Goal: Task Accomplishment & Management: Use online tool/utility

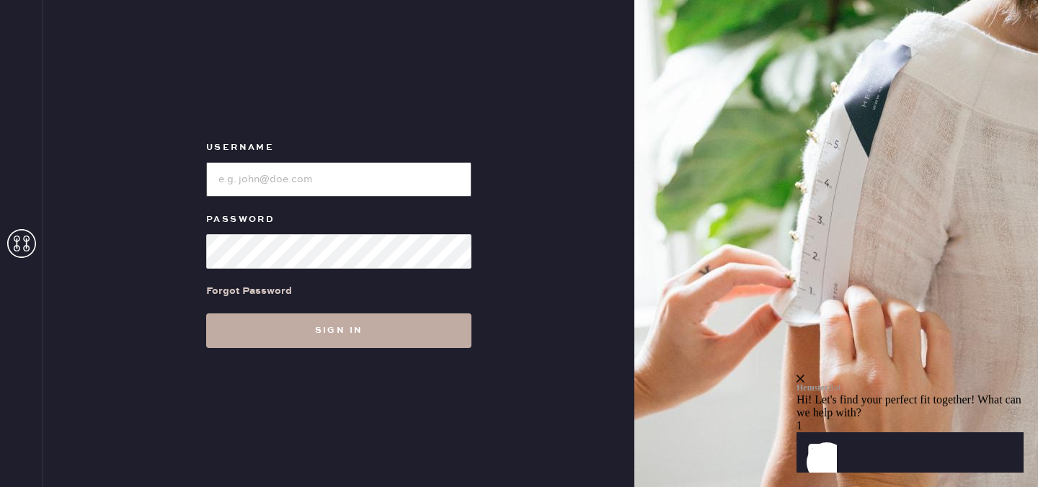
type input "reformationdesigndistrictmiami"
click at [434, 323] on button "Sign in" at bounding box center [338, 331] width 265 height 35
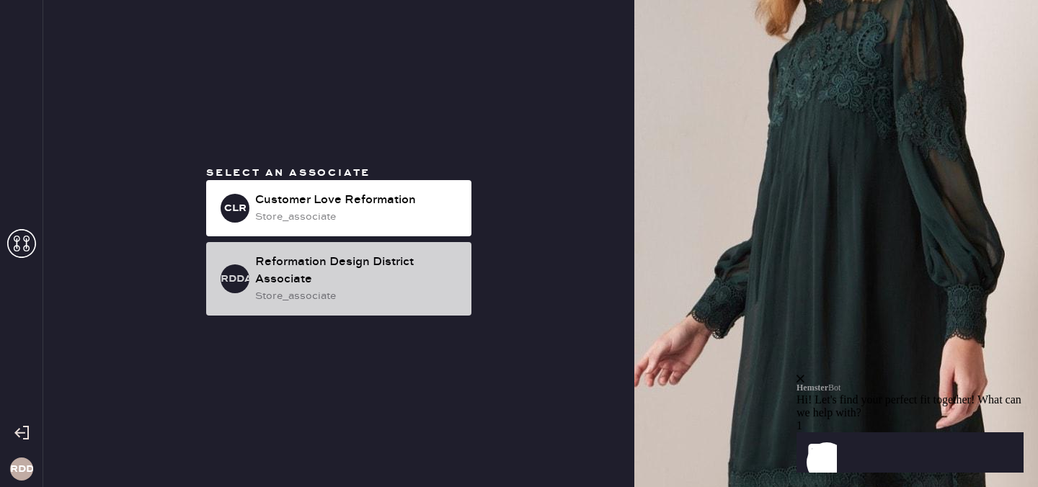
click at [380, 263] on div "Reformation Design District Associate" at bounding box center [357, 271] width 205 height 35
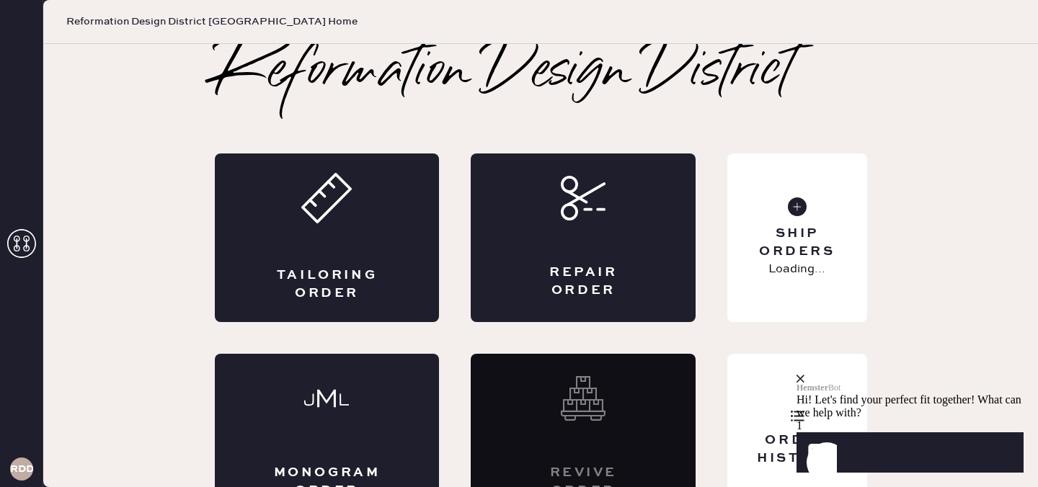
scroll to position [35, 0]
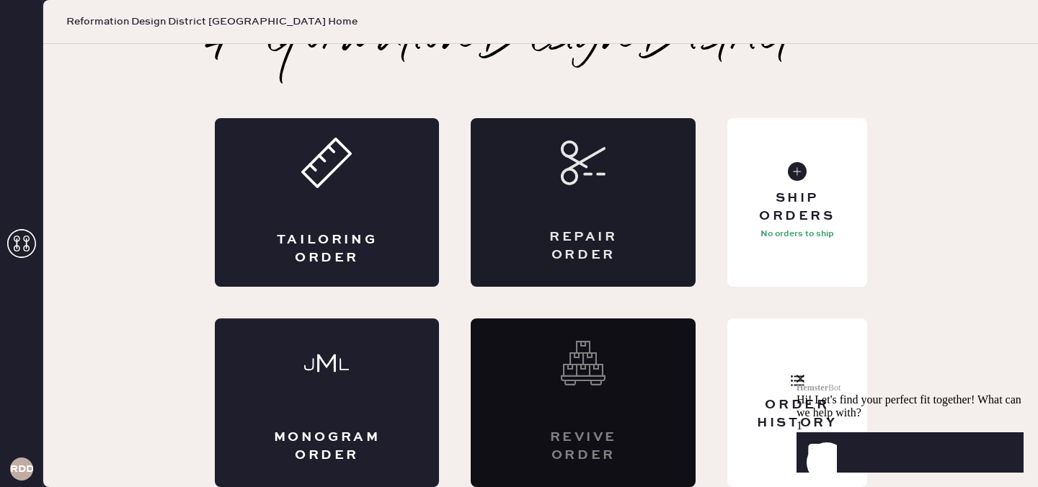
click at [615, 200] on div "Repair Order" at bounding box center [583, 202] width 225 height 169
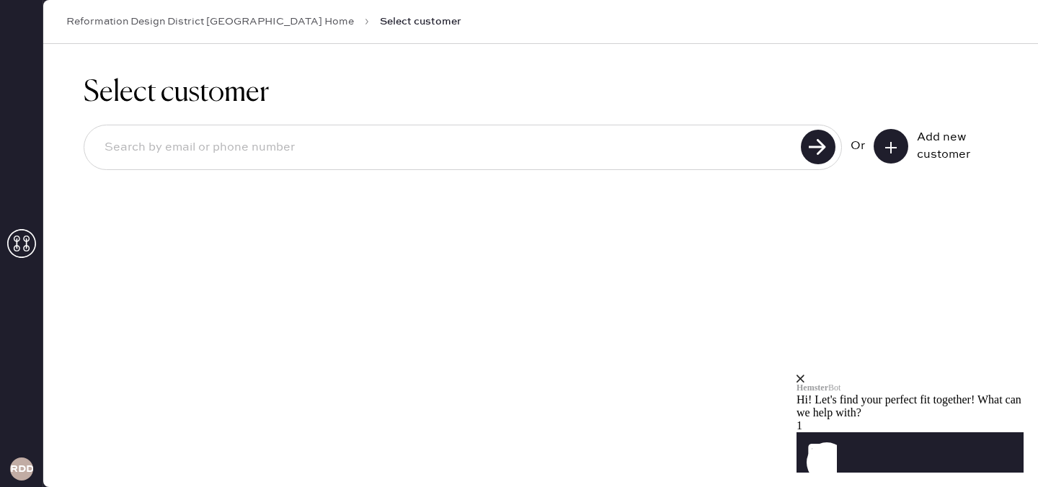
click at [555, 151] on input at bounding box center [445, 147] width 704 height 33
type input "3053101442"
click at [885, 157] on button at bounding box center [891, 146] width 35 height 35
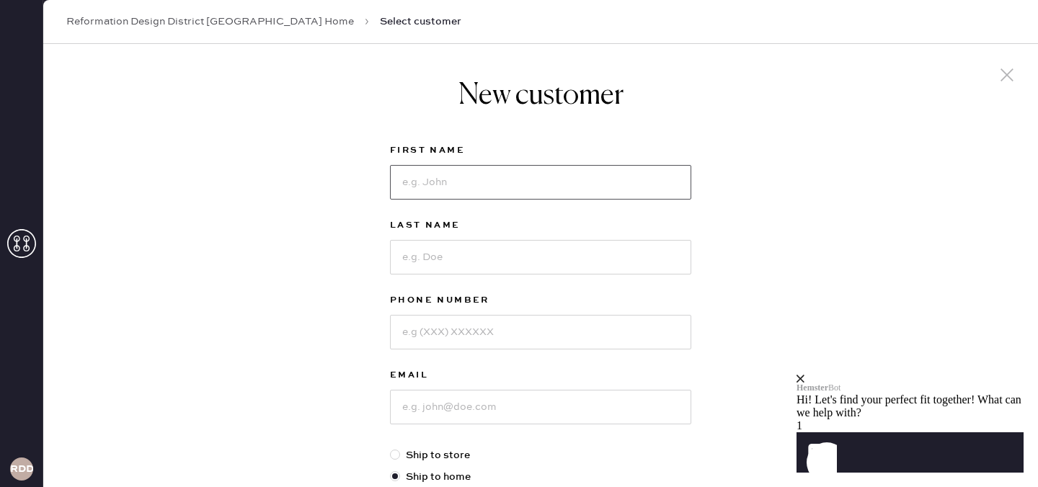
click at [636, 177] on input at bounding box center [540, 182] width 301 height 35
click at [590, 170] on input "Z" at bounding box center [540, 182] width 301 height 35
click at [584, 182] on input "Z" at bounding box center [540, 182] width 301 height 35
type input "[PERSON_NAME]"
click at [552, 256] on input at bounding box center [540, 257] width 301 height 35
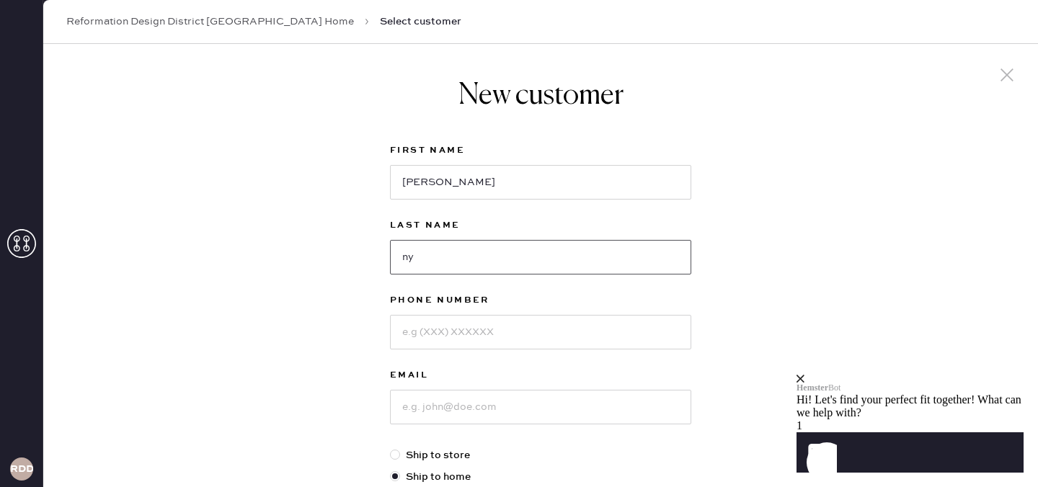
type input "n"
type input "[PERSON_NAME]"
click at [557, 324] on input at bounding box center [540, 332] width 301 height 35
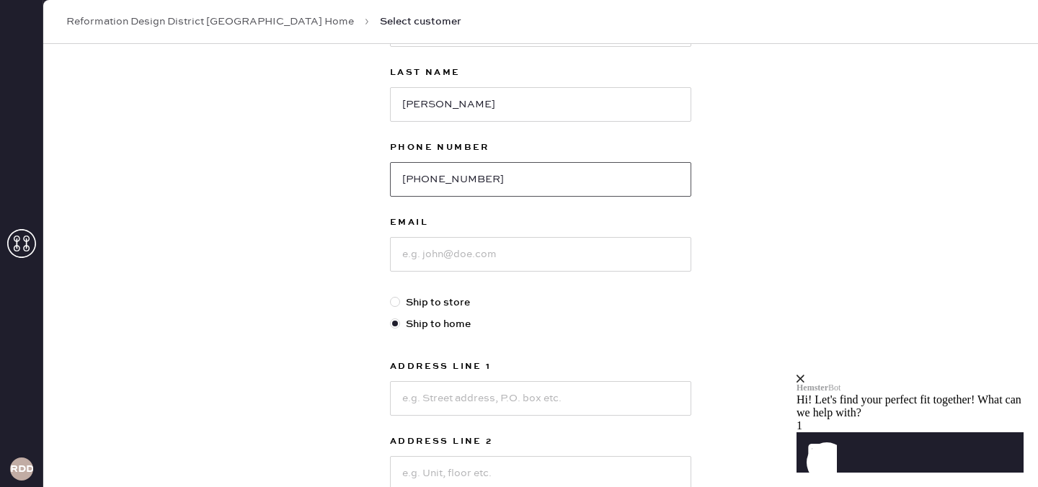
scroll to position [154, 0]
type input "[PHONE_NUMBER]"
click at [595, 257] on input at bounding box center [540, 253] width 301 height 35
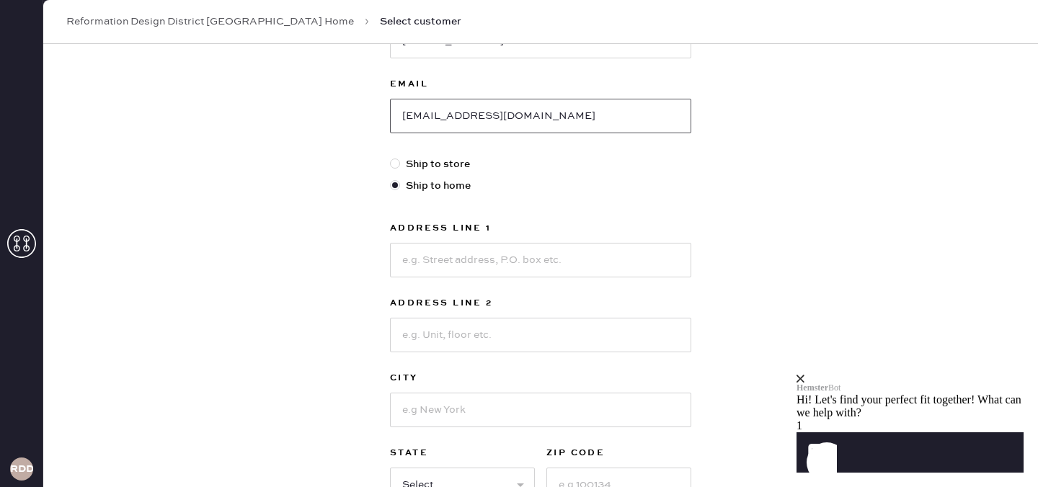
scroll to position [283, 0]
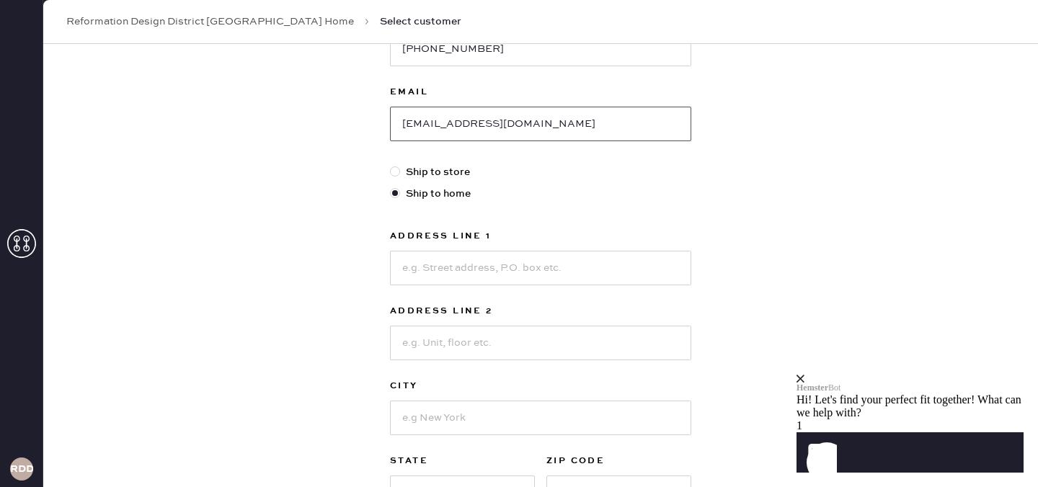
type input "[EMAIL_ADDRESS][DOMAIN_NAME]"
click at [425, 253] on input at bounding box center [540, 268] width 301 height 35
type input "[STREET_ADDRESS]"
click at [457, 422] on input at bounding box center [540, 418] width 301 height 35
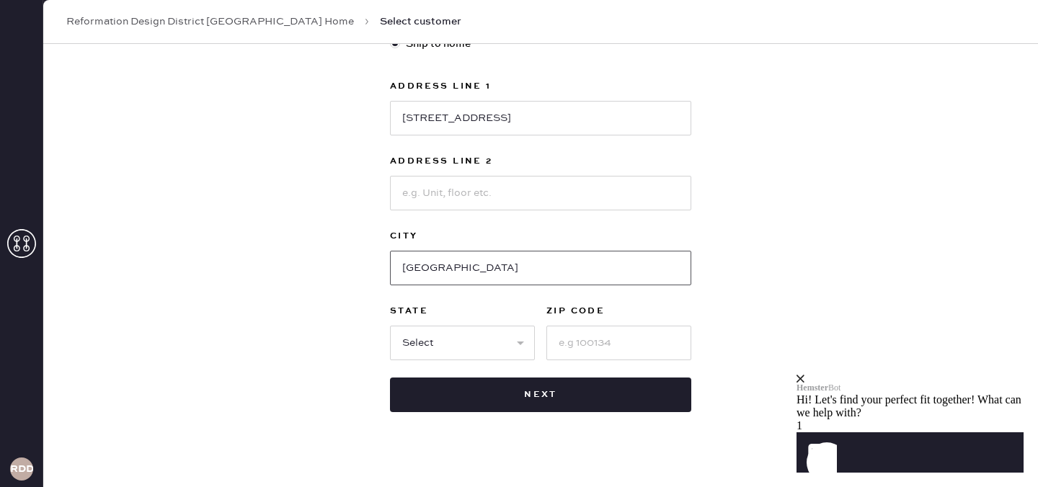
scroll to position [438, 0]
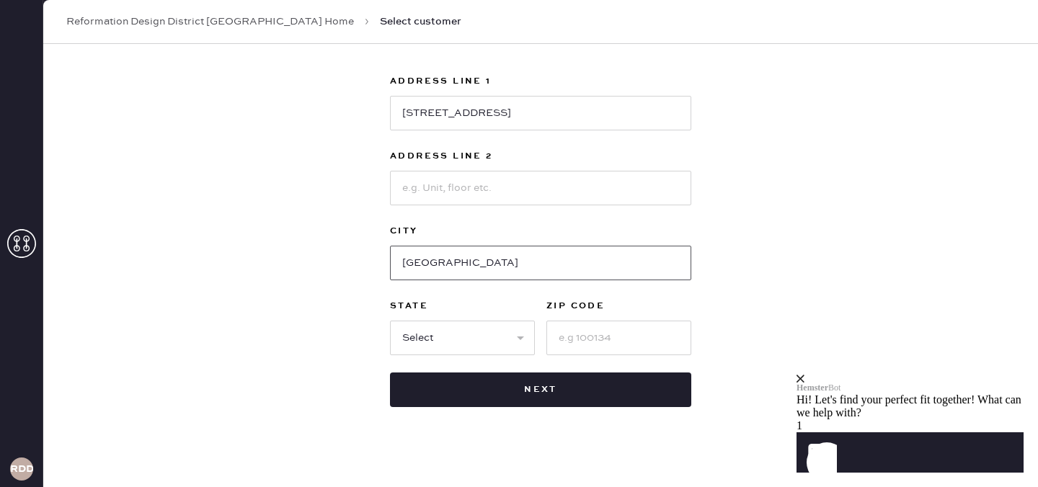
type input "[GEOGRAPHIC_DATA]"
click at [513, 337] on select "Select AK AL AR AZ CA CO CT [GEOGRAPHIC_DATA] DE FL [GEOGRAPHIC_DATA] HI [GEOGR…" at bounding box center [462, 338] width 145 height 35
select select "FL"
click at [390, 321] on select "Select AK AL AR AZ CA CO CT [GEOGRAPHIC_DATA] DE FL [GEOGRAPHIC_DATA] HI [GEOGR…" at bounding box center [462, 338] width 145 height 35
click at [561, 340] on input at bounding box center [618, 338] width 145 height 35
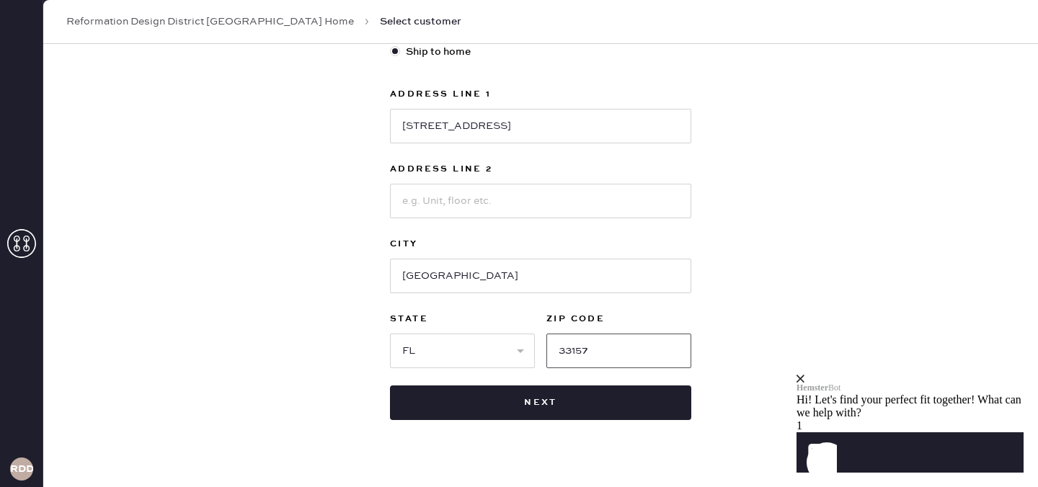
scroll to position [451, 0]
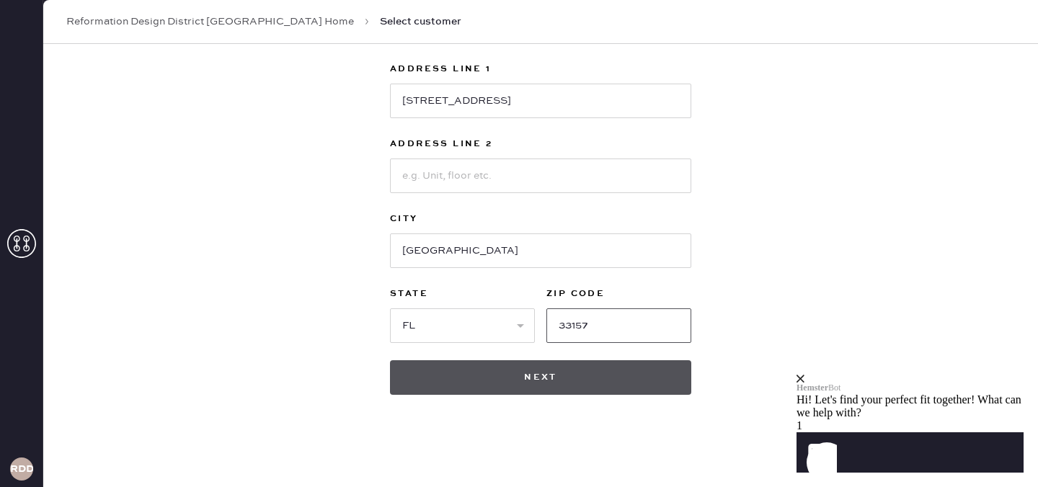
type input "33157"
click at [572, 382] on button "Next" at bounding box center [540, 377] width 301 height 35
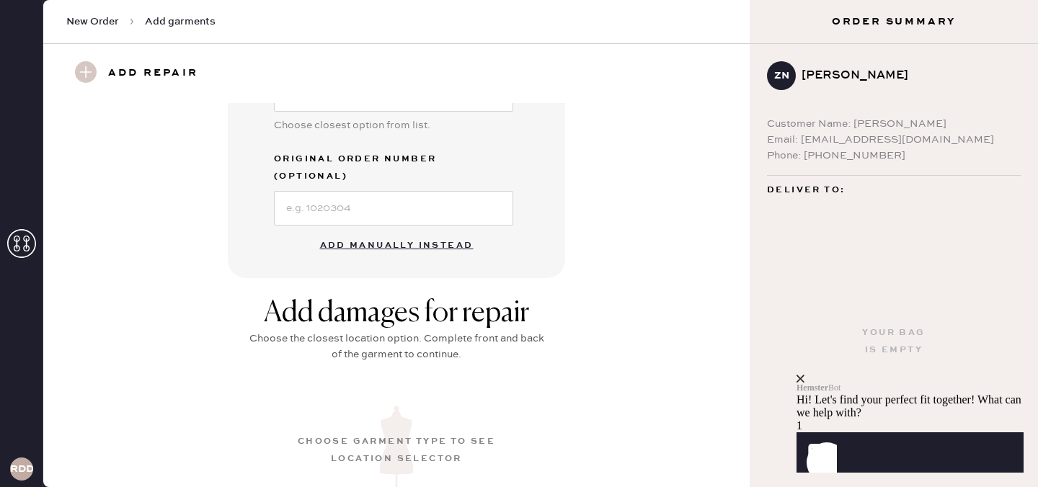
scroll to position [416, 0]
click at [381, 230] on button "Add manually instead" at bounding box center [396, 244] width 171 height 29
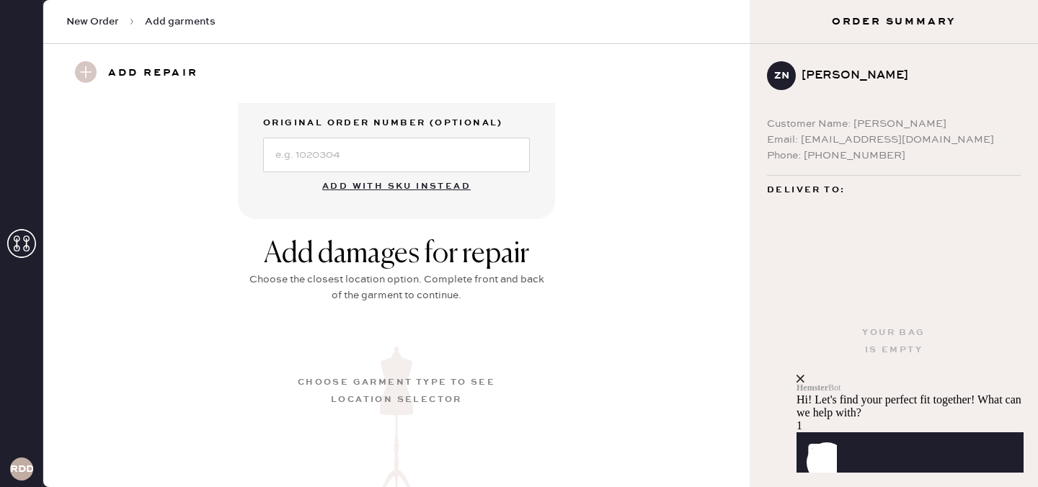
scroll to position [384, 0]
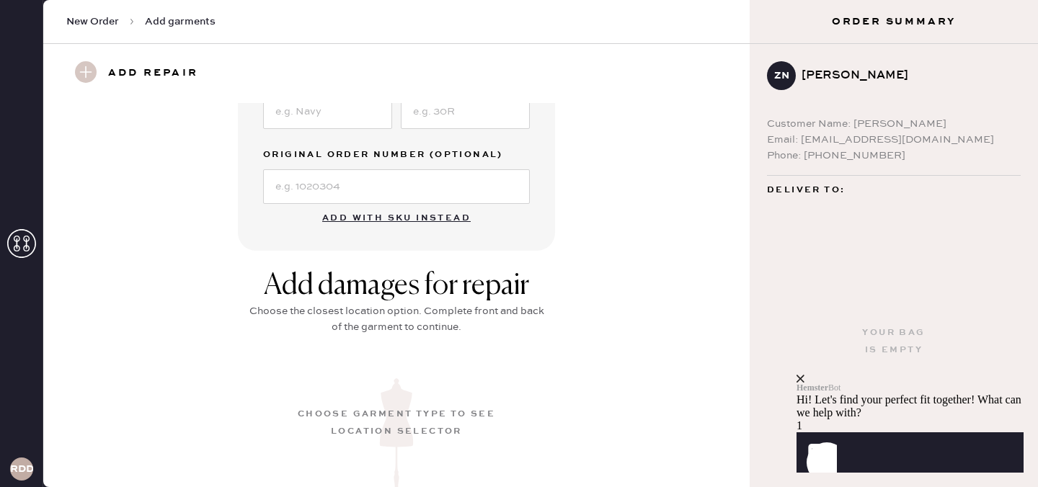
click at [411, 206] on button "Add with SKU instead" at bounding box center [397, 218] width 166 height 29
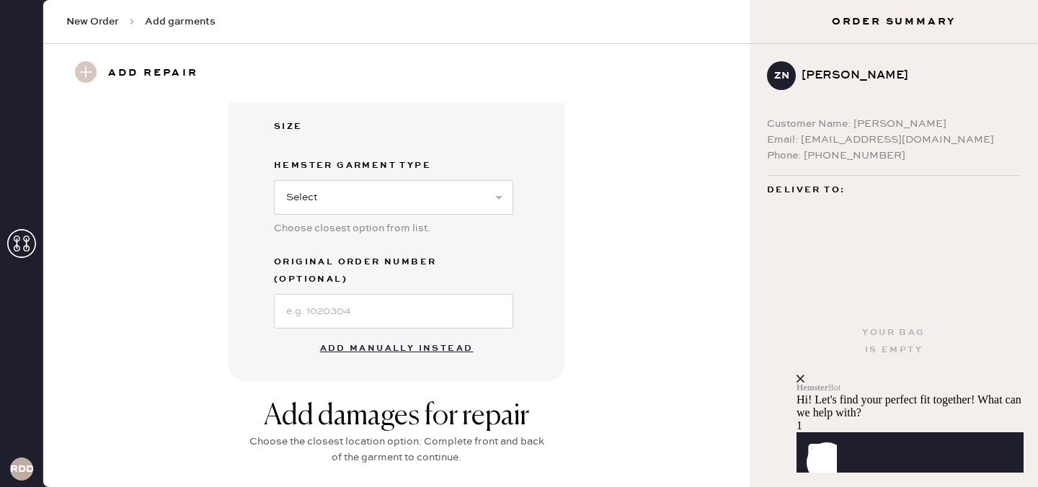
scroll to position [318, 0]
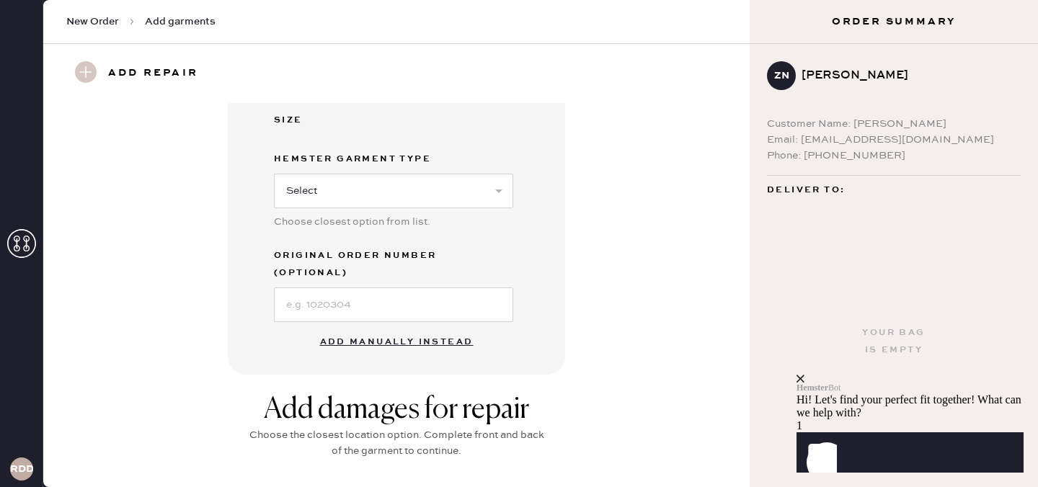
click at [384, 328] on button "Add manually instead" at bounding box center [396, 342] width 171 height 29
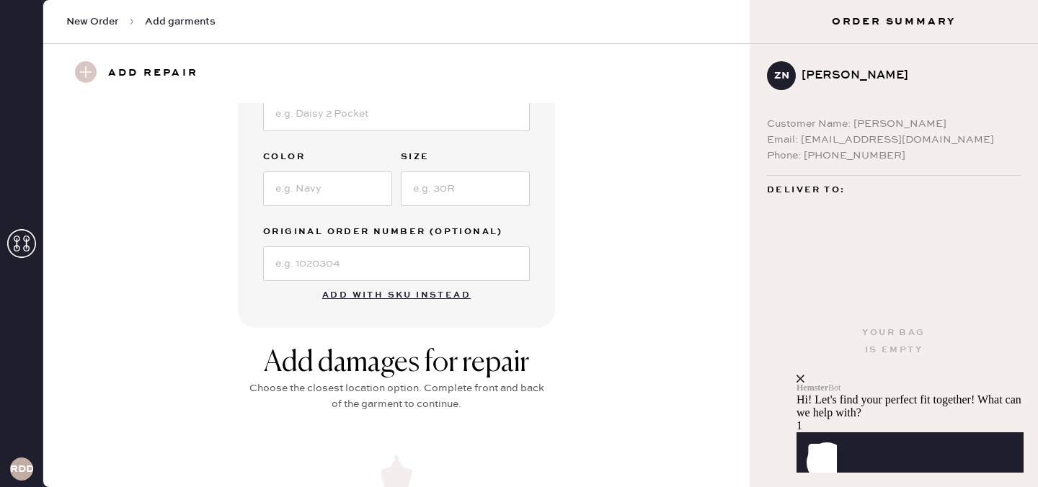
scroll to position [0, 0]
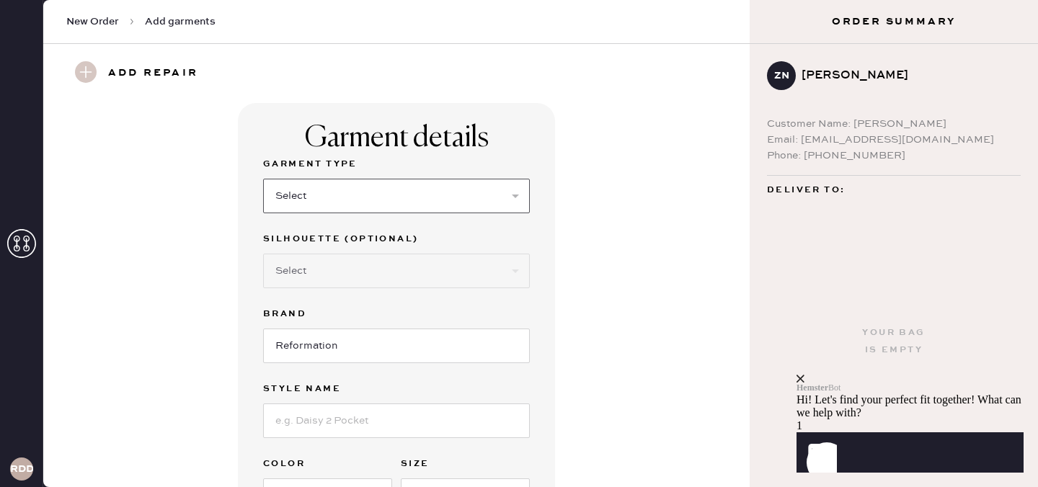
click at [399, 197] on select "Select Basic Skirt Jeans Leggings Pants Shorts Basic Sleeved Dress Basic Sleeve…" at bounding box center [396, 196] width 267 height 35
select select "31"
click at [263, 179] on select "Select Basic Skirt Jeans Leggings Pants Shorts Basic Sleeved Dress Basic Sleeve…" at bounding box center [396, 196] width 267 height 35
click at [406, 278] on select "Select Other" at bounding box center [396, 271] width 267 height 35
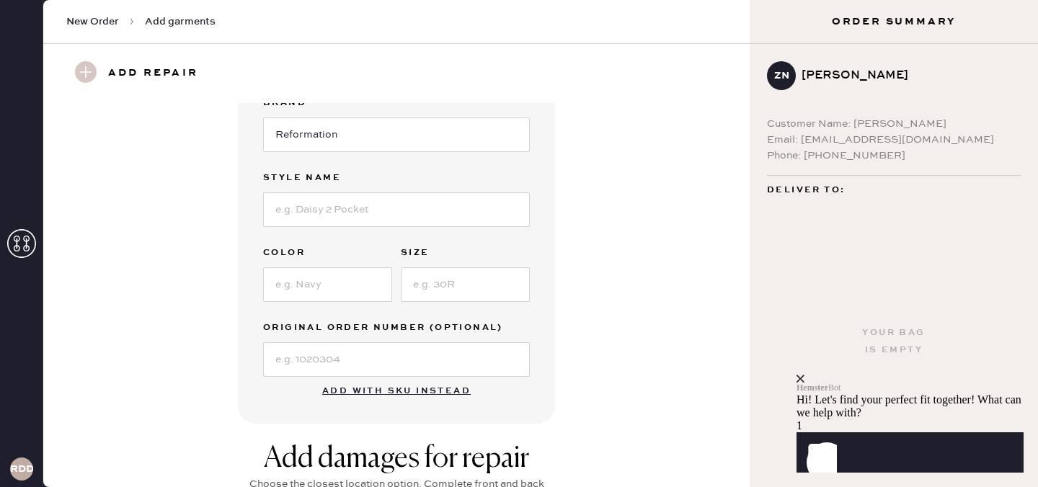
scroll to position [215, 0]
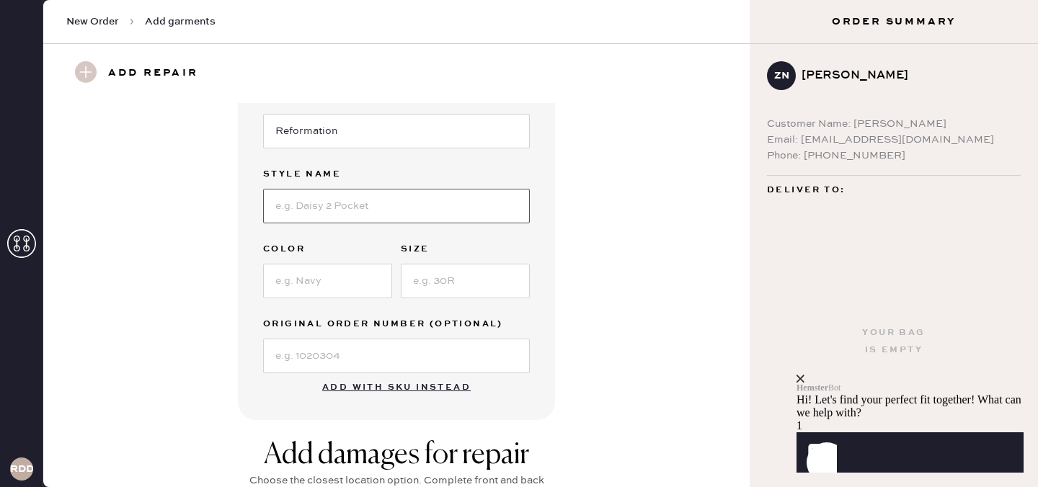
click at [457, 200] on input at bounding box center [396, 206] width 267 height 35
type input "June Low Rise Linen Short"
click at [350, 280] on input at bounding box center [327, 281] width 129 height 35
type input "Oatmeal"
click at [450, 291] on input at bounding box center [465, 281] width 129 height 35
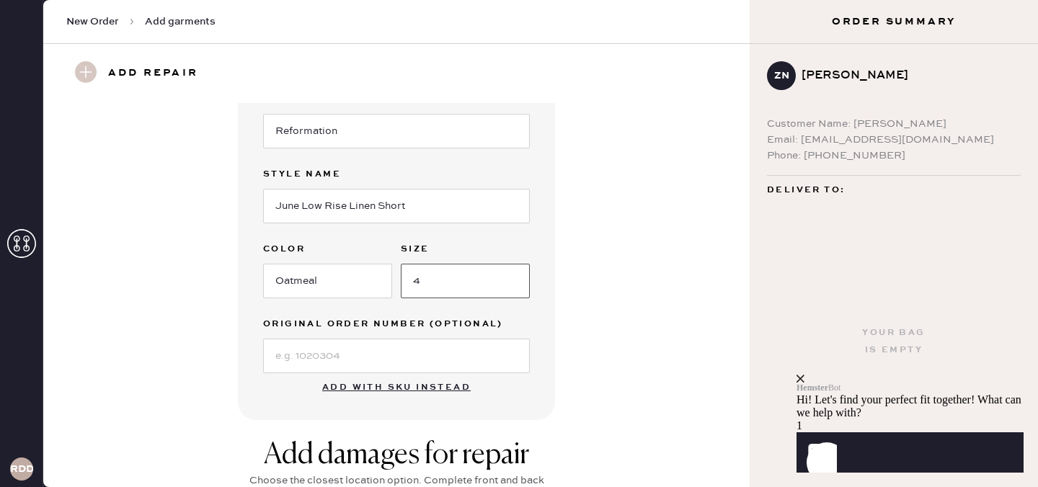
type input "4"
click at [448, 362] on input at bounding box center [396, 356] width 267 height 35
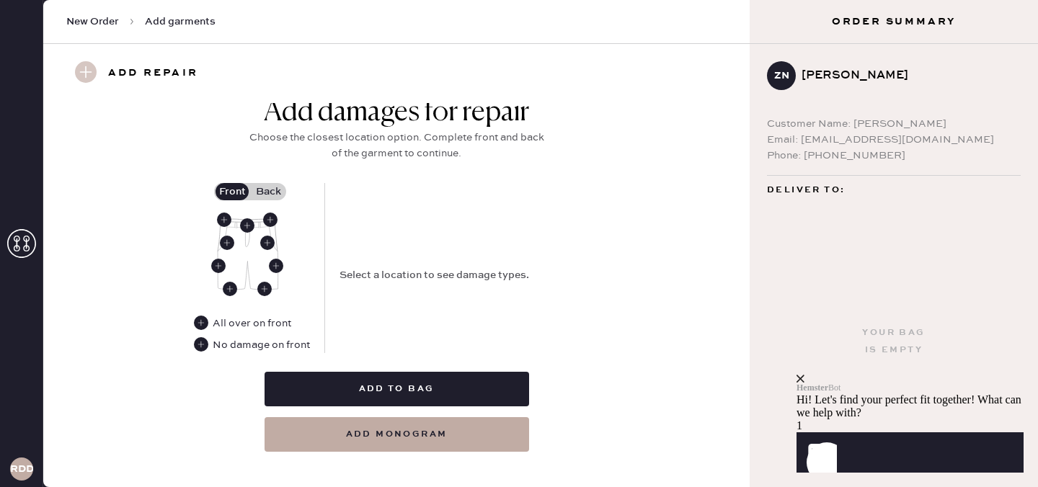
scroll to position [575, 0]
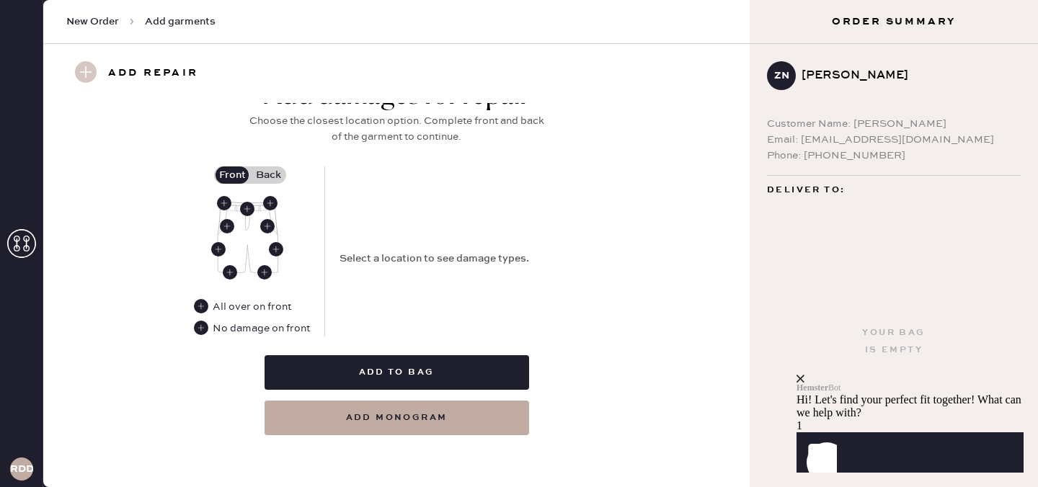
type input "S24090965"
click at [270, 176] on label "Back" at bounding box center [268, 175] width 36 height 17
click at [268, 175] on input "Back" at bounding box center [268, 175] width 0 height 0
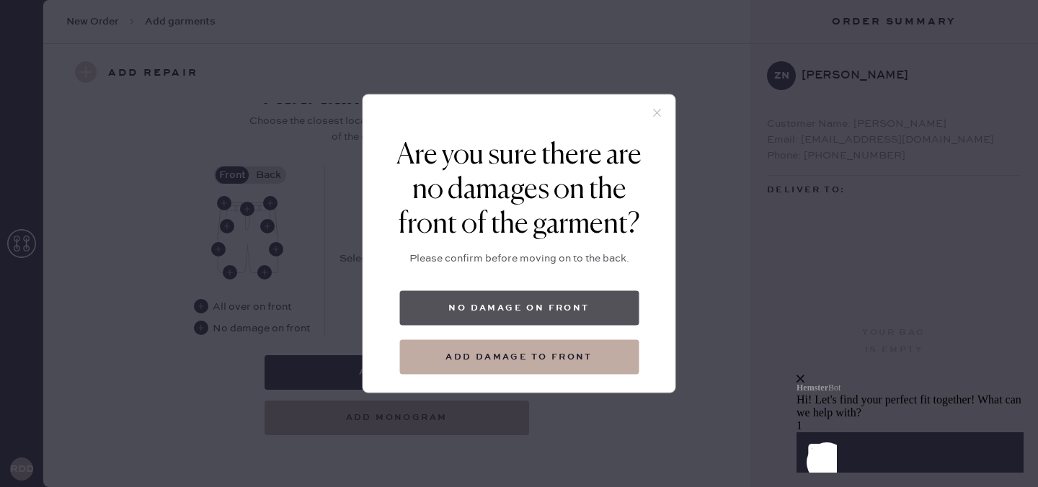
click at [451, 314] on button "No damage on front" at bounding box center [518, 308] width 239 height 35
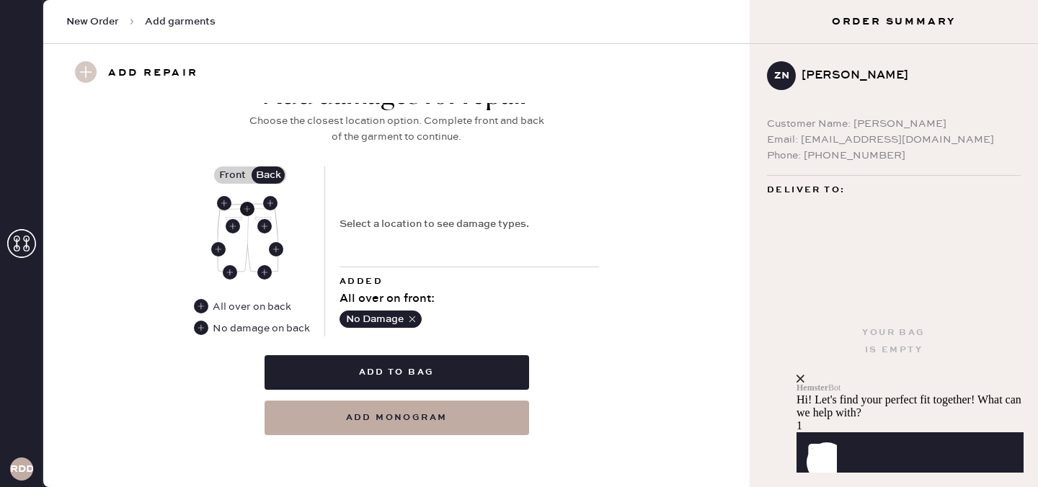
click at [244, 205] on use at bounding box center [247, 209] width 14 height 14
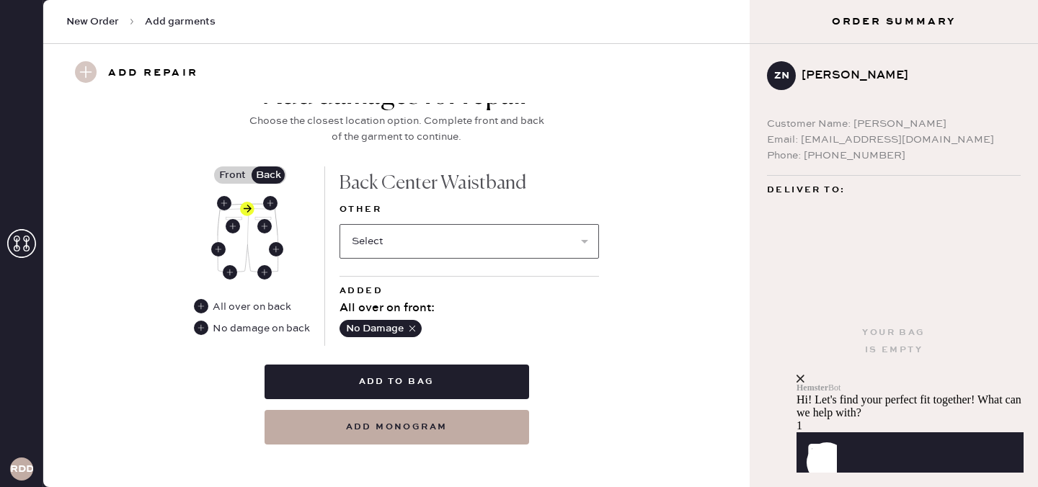
click at [397, 244] on select "Select Broken / Ripped Hem Broken Beads Broken Belt Loop Broken Button Broken E…" at bounding box center [470, 241] width 260 height 35
select select "1322"
click at [340, 224] on select "Select Broken / Ripped Hem Broken Beads Broken Belt Loop Broken Button Broken E…" at bounding box center [470, 241] width 260 height 35
select select
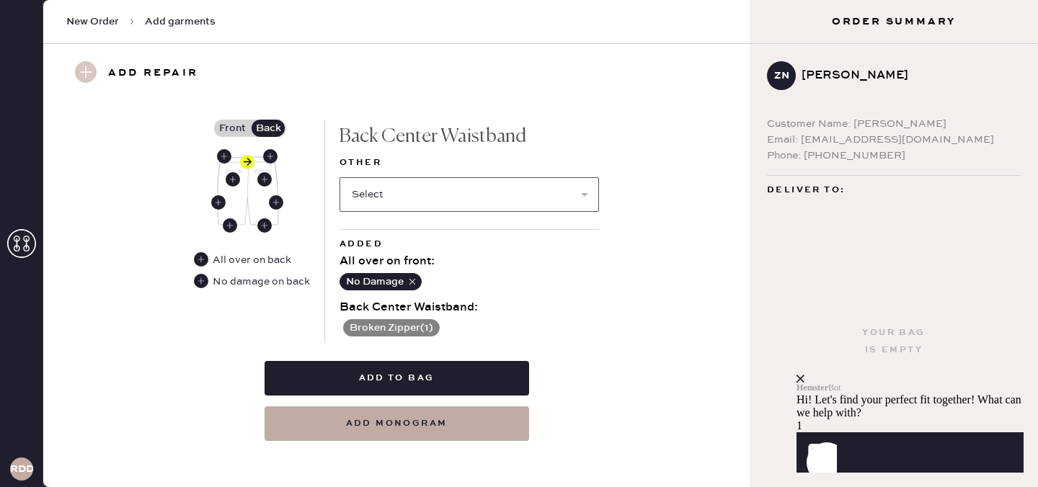
scroll to position [627, 0]
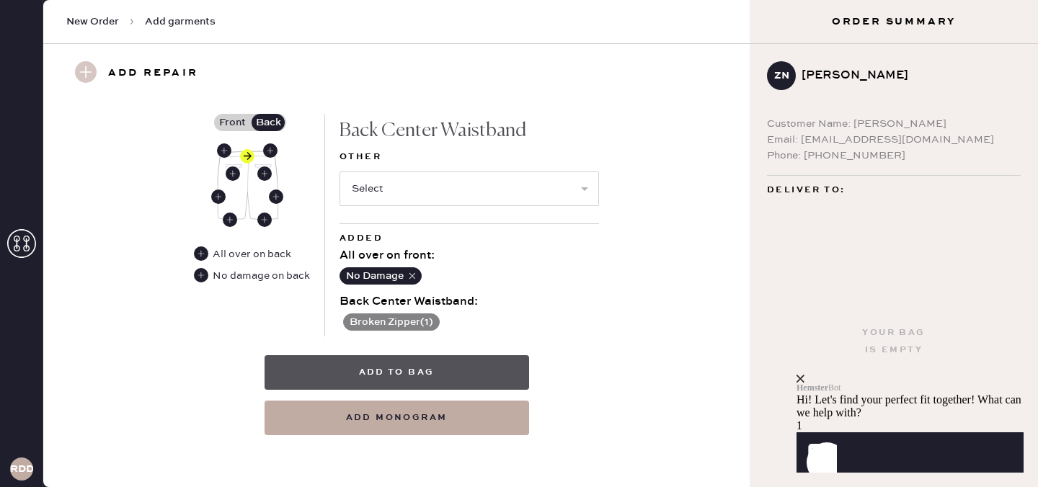
click at [443, 361] on button "Add to bag" at bounding box center [397, 372] width 265 height 35
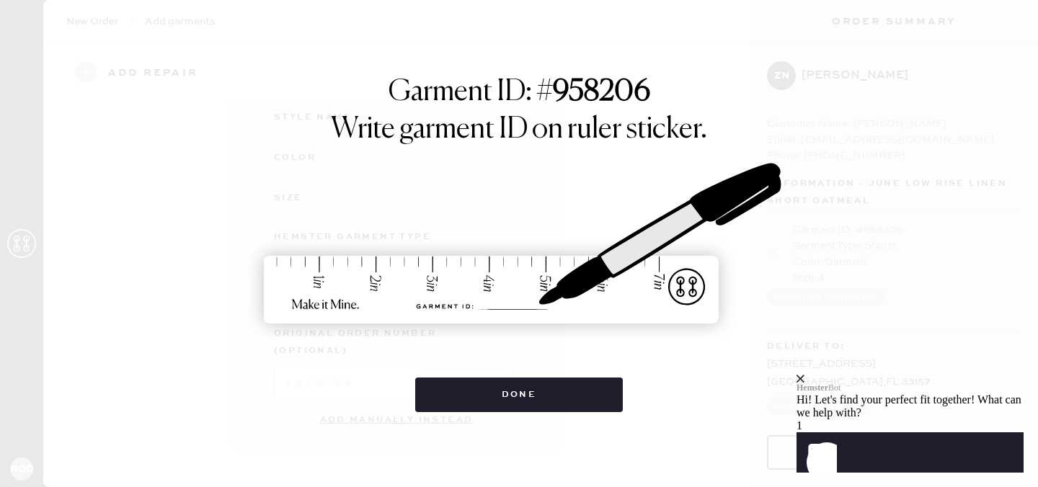
scroll to position [222, 0]
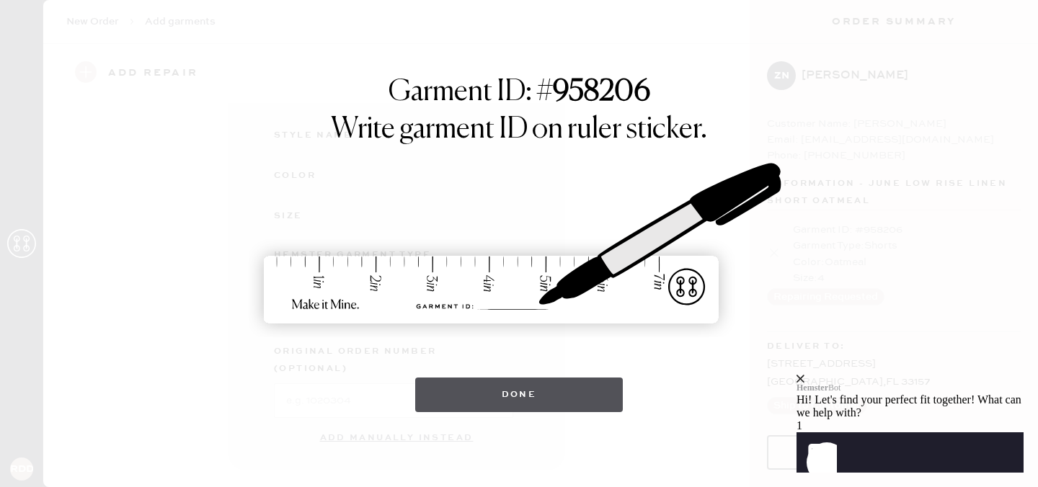
click at [559, 400] on button "Done" at bounding box center [519, 395] width 208 height 35
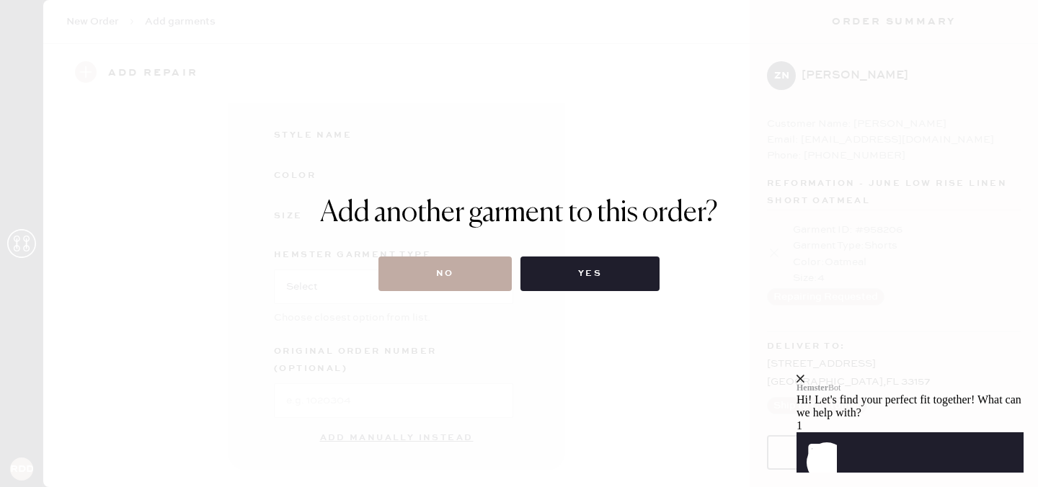
click at [492, 279] on button "No" at bounding box center [444, 274] width 133 height 35
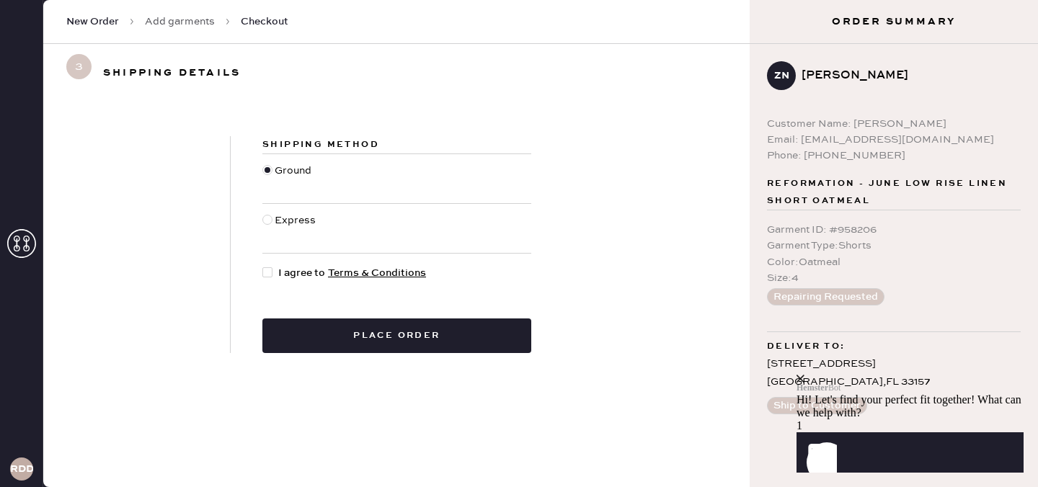
click at [264, 274] on div at bounding box center [267, 272] width 10 height 10
click at [263, 266] on input "I agree to Terms & Conditions" at bounding box center [262, 265] width 1 height 1
checkbox input "true"
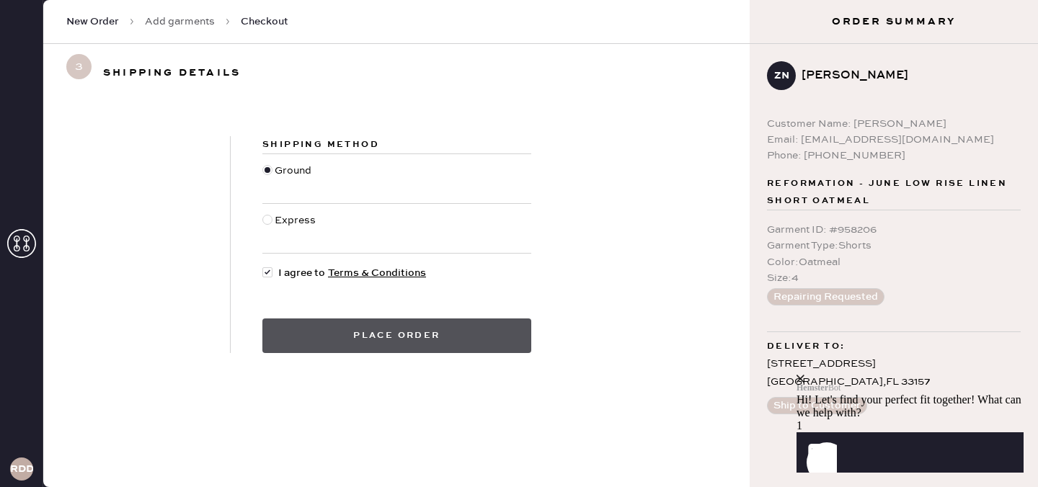
click at [384, 337] on button "Place order" at bounding box center [396, 336] width 269 height 35
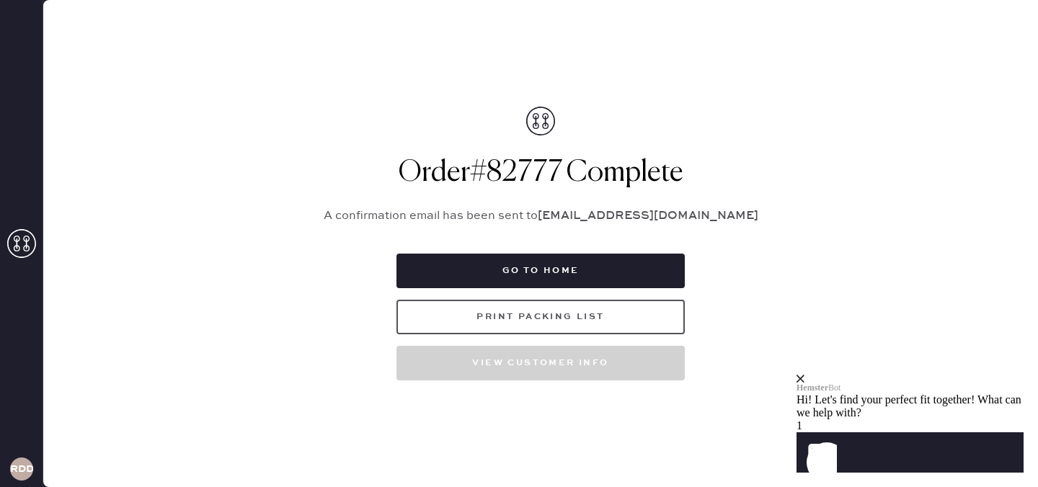
click at [499, 324] on button "Print Packing List" at bounding box center [540, 317] width 288 height 35
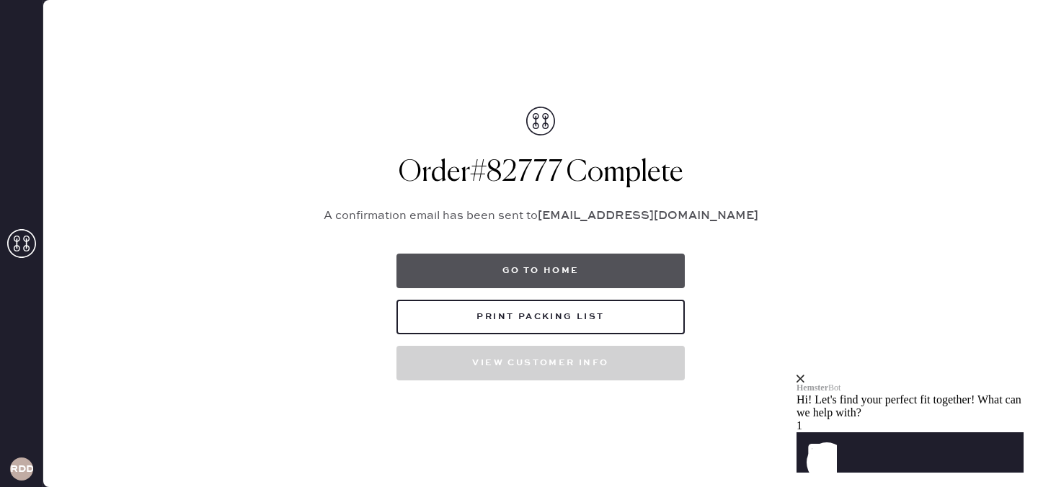
click at [558, 263] on button "Go to home" at bounding box center [540, 271] width 288 height 35
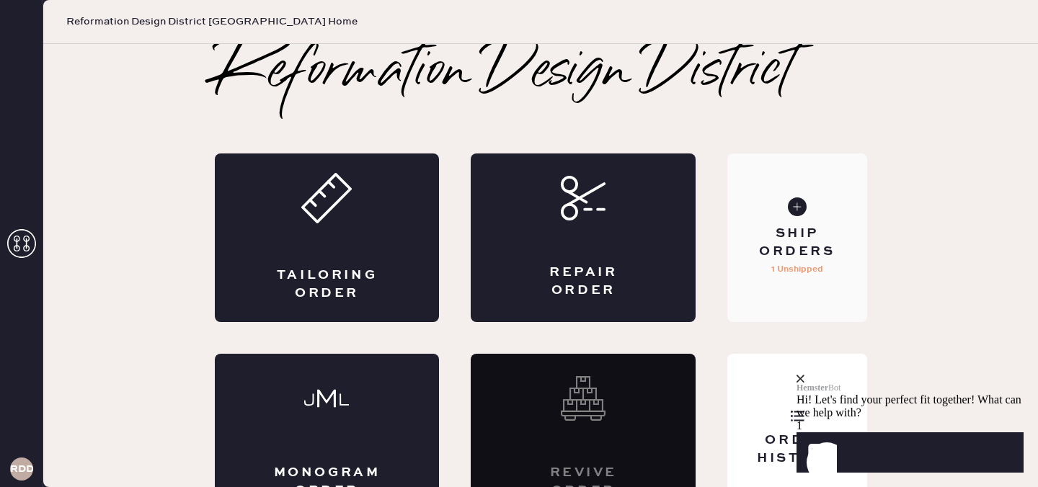
click at [797, 237] on div "Ship Orders" at bounding box center [797, 243] width 116 height 36
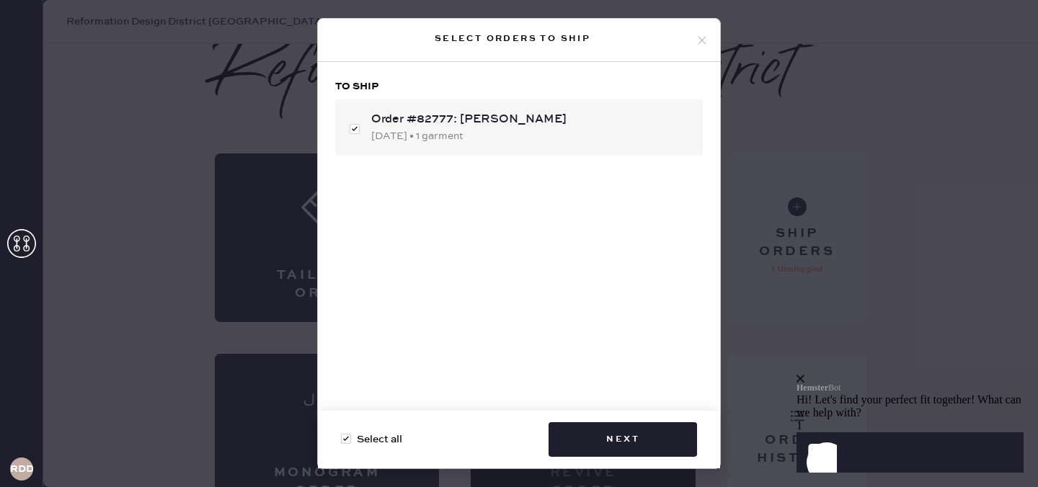
checkbox input "true"
click at [632, 443] on button "Next" at bounding box center [623, 439] width 149 height 35
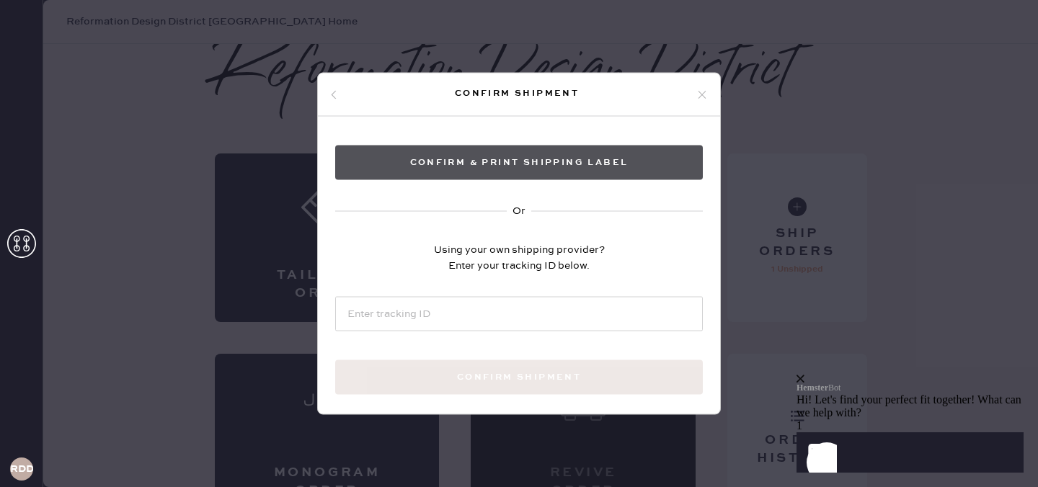
click at [577, 167] on button "Confirm & Print shipping label" at bounding box center [519, 163] width 368 height 35
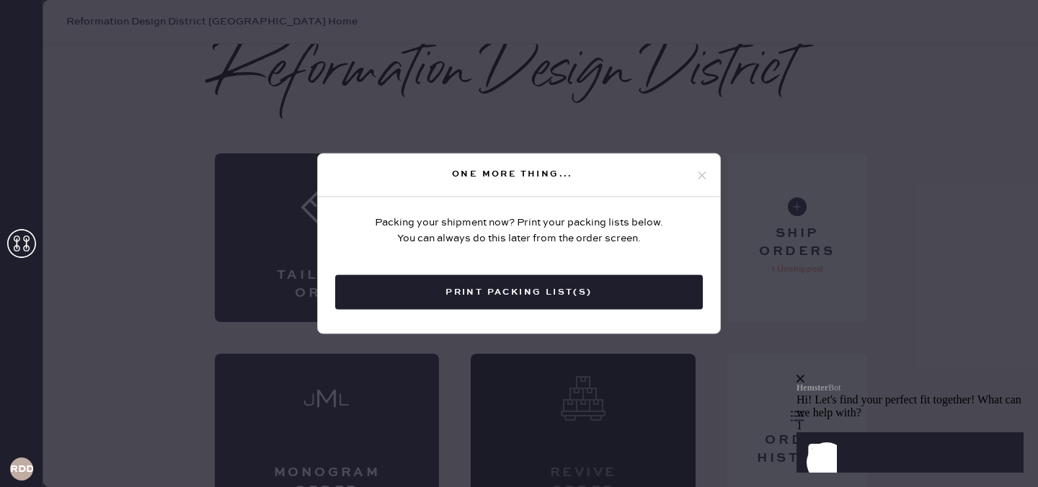
click at [699, 173] on icon at bounding box center [702, 175] width 13 height 13
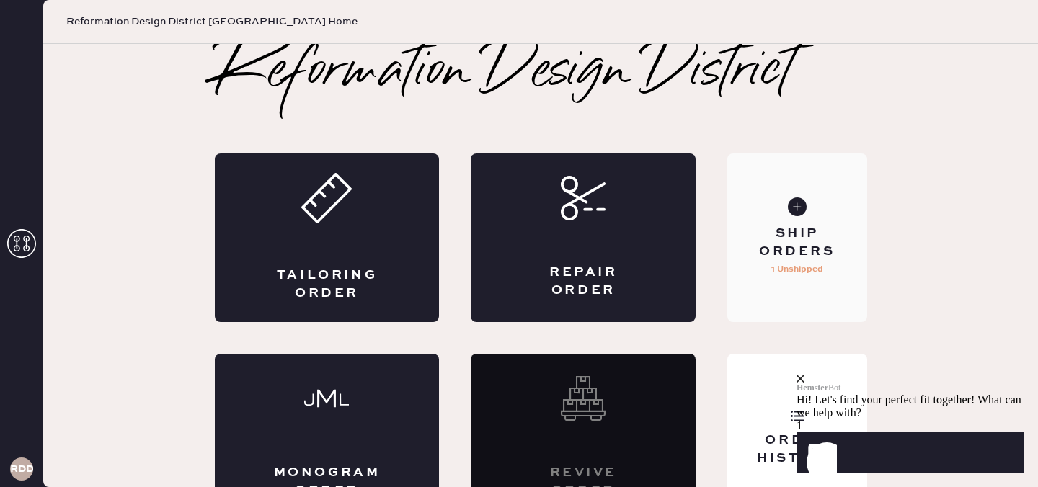
click at [787, 249] on div "Ship Orders" at bounding box center [797, 243] width 116 height 36
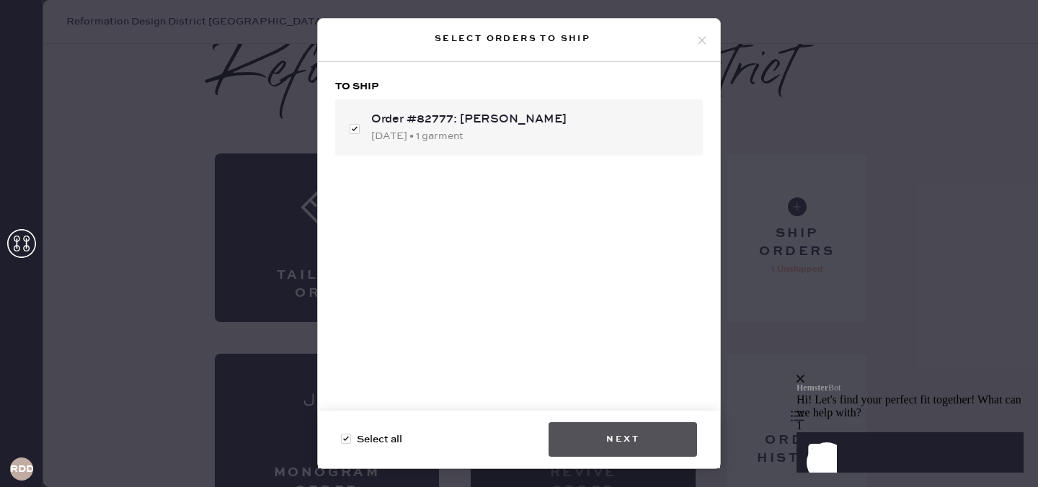
click at [619, 441] on button "Next" at bounding box center [623, 439] width 149 height 35
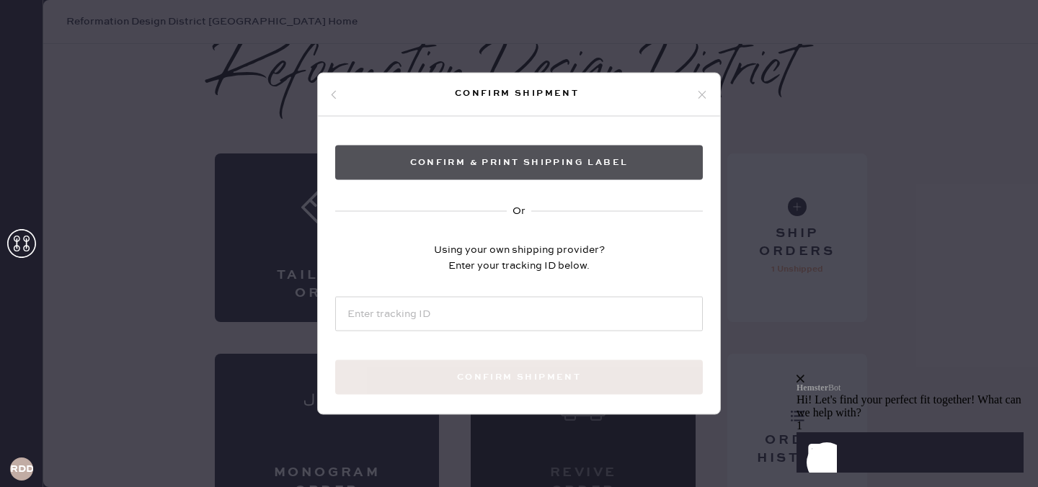
click at [647, 156] on button "Confirm & Print shipping label" at bounding box center [519, 163] width 368 height 35
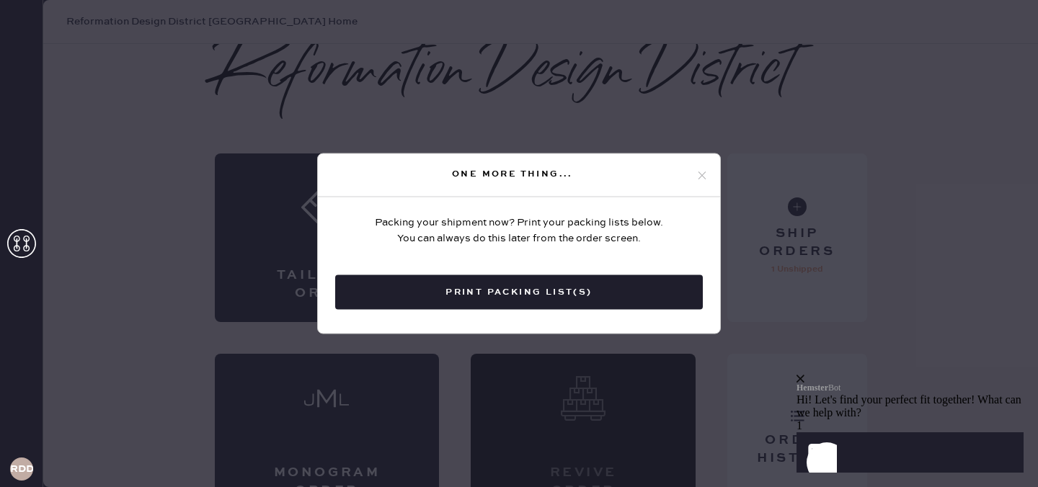
click at [699, 169] on icon at bounding box center [702, 175] width 13 height 13
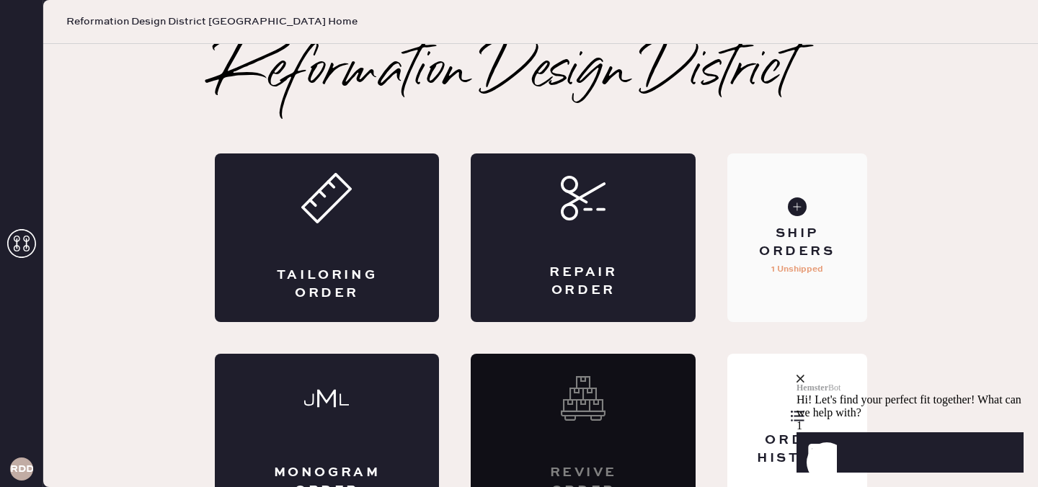
click at [789, 269] on p "1 Unshipped" at bounding box center [797, 269] width 52 height 17
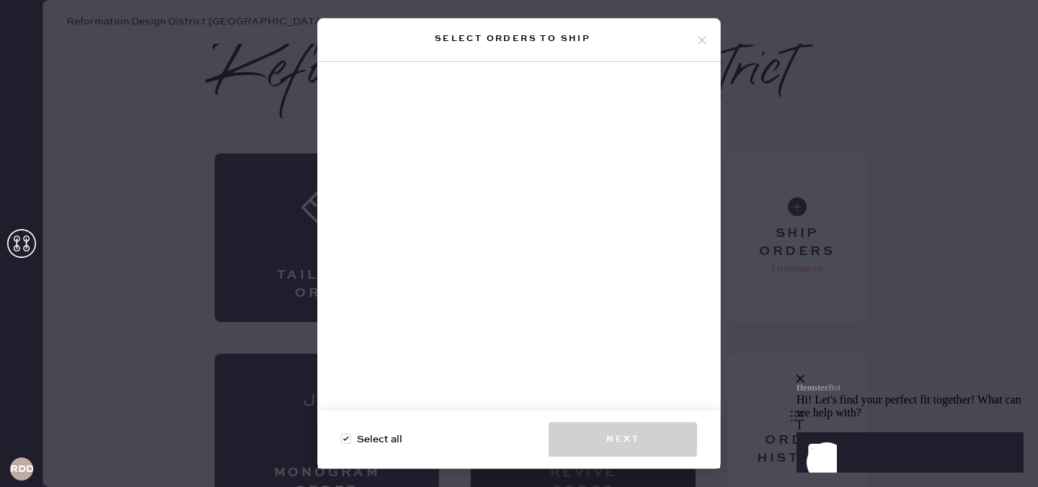
click at [699, 34] on icon at bounding box center [702, 40] width 13 height 13
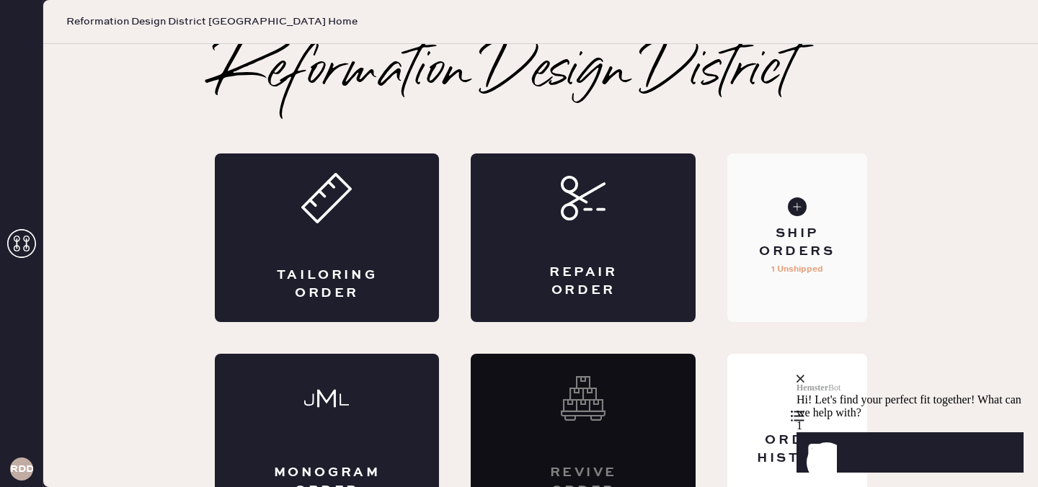
click at [799, 260] on div "Ship Orders" at bounding box center [797, 243] width 116 height 36
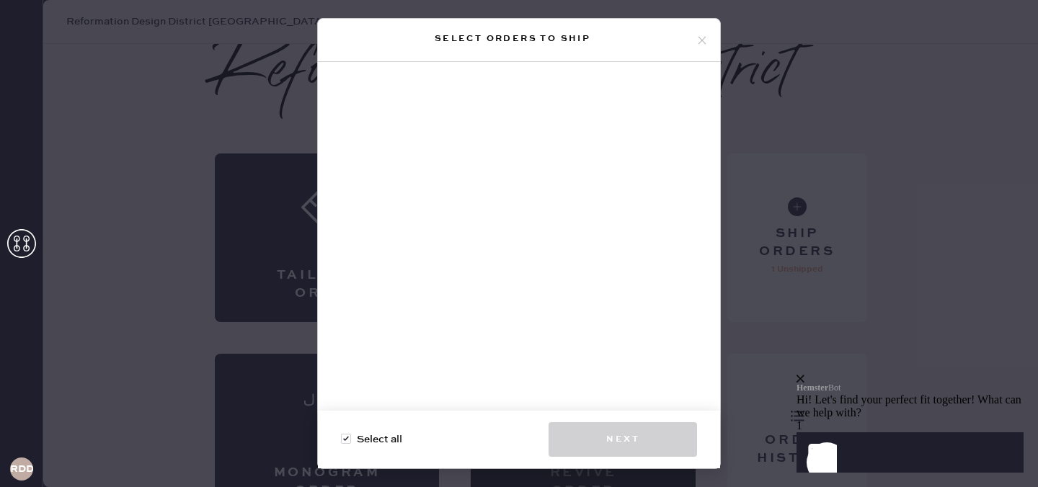
click at [702, 38] on icon at bounding box center [702, 40] width 13 height 13
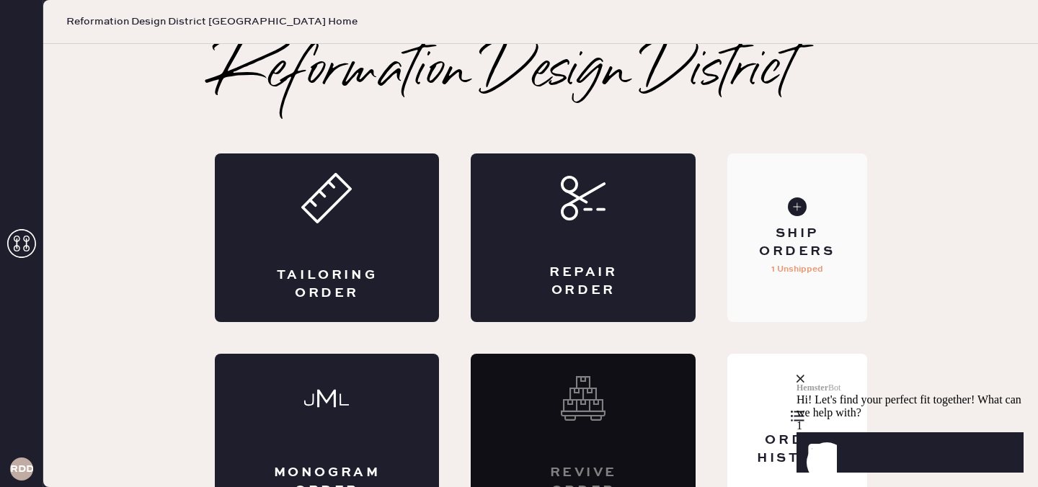
click at [816, 236] on div "Ship Orders" at bounding box center [797, 243] width 116 height 36
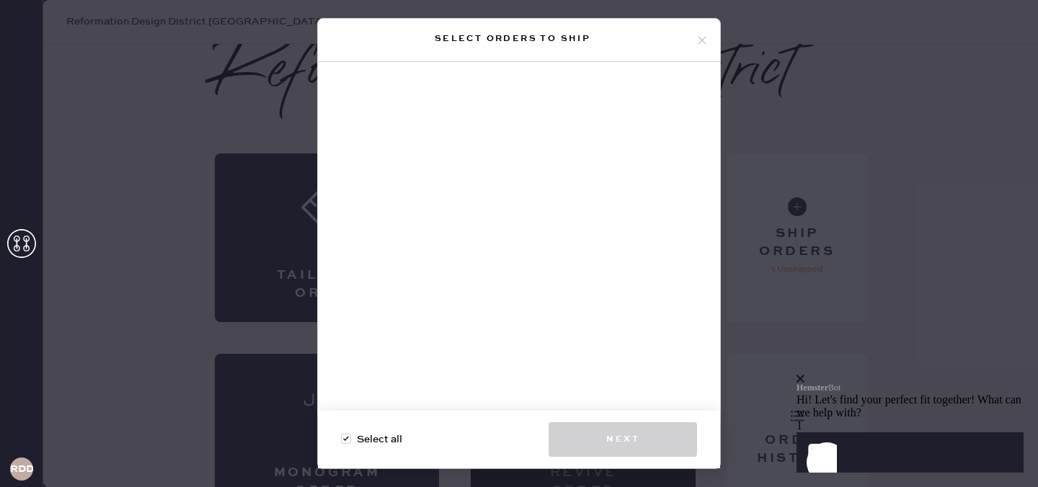
click at [700, 40] on icon at bounding box center [702, 40] width 13 height 13
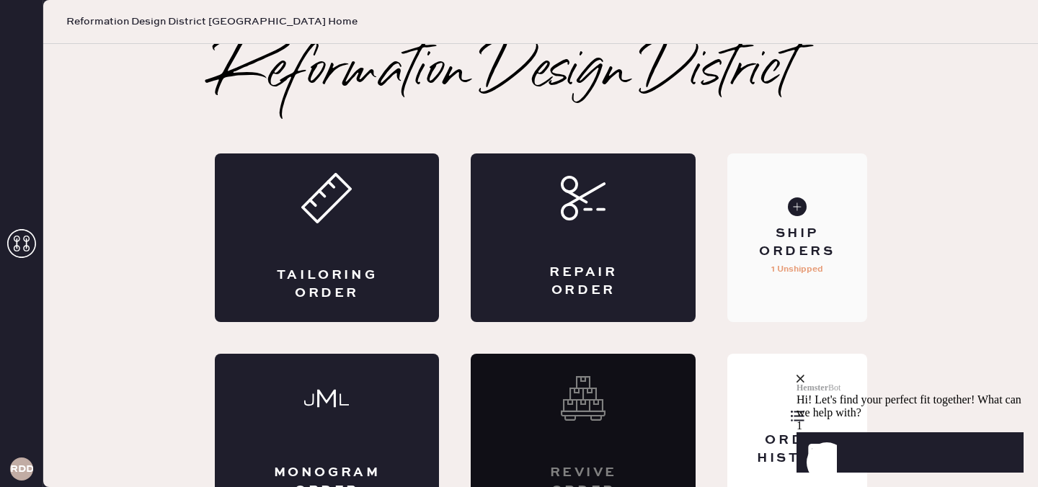
click at [802, 279] on div "Ship Orders 1 Unshipped" at bounding box center [796, 238] width 139 height 169
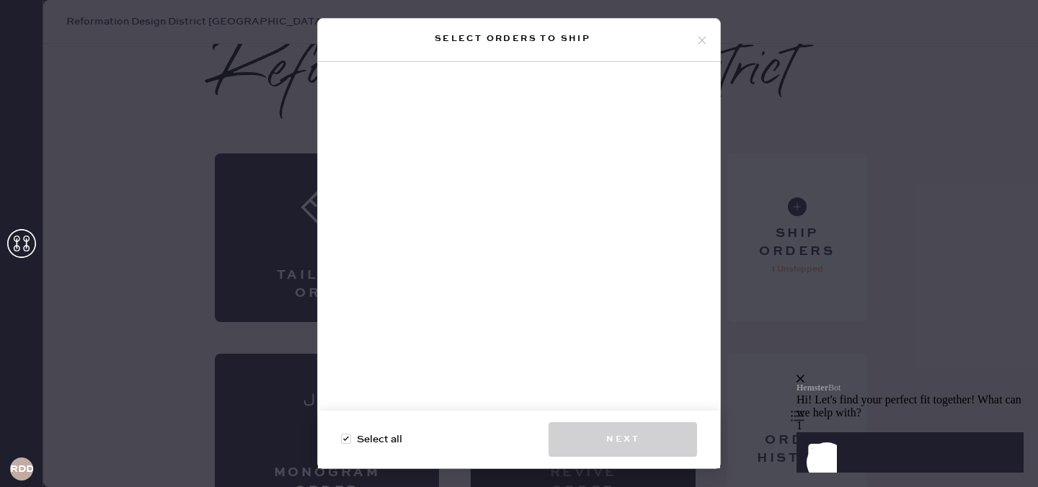
click at [384, 446] on span "Select all" at bounding box center [379, 440] width 45 height 16
click at [342, 433] on input "Select all" at bounding box center [341, 432] width 1 height 1
click at [349, 441] on div at bounding box center [346, 439] width 10 height 10
click at [342, 433] on input "Select all" at bounding box center [341, 432] width 1 height 1
click at [344, 439] on div at bounding box center [346, 439] width 10 height 10
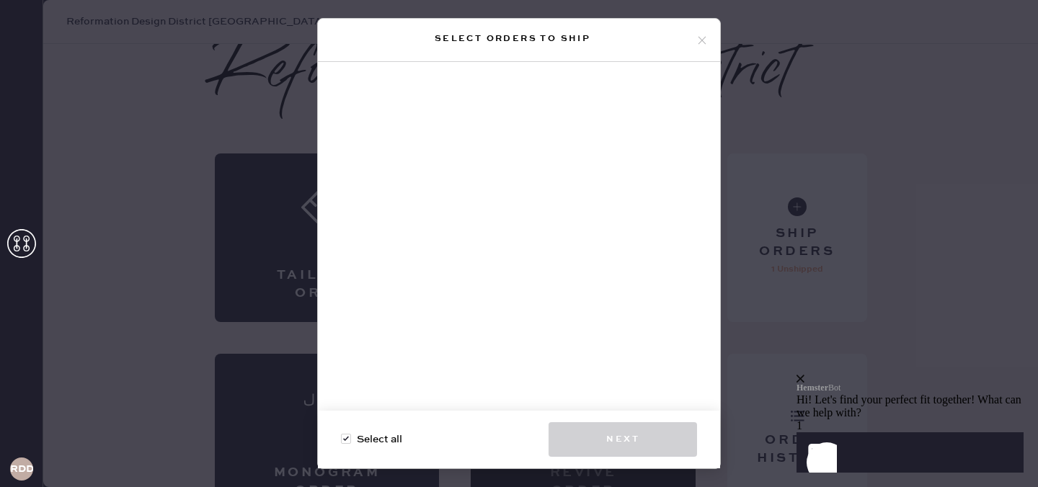
click at [342, 433] on input "Select all" at bounding box center [341, 432] width 1 height 1
click at [346, 438] on div at bounding box center [346, 439] width 10 height 10
click at [342, 433] on input "Select all" at bounding box center [341, 432] width 1 height 1
checkbox input "true"
click at [702, 32] on div "Select orders to ship" at bounding box center [519, 40] width 402 height 43
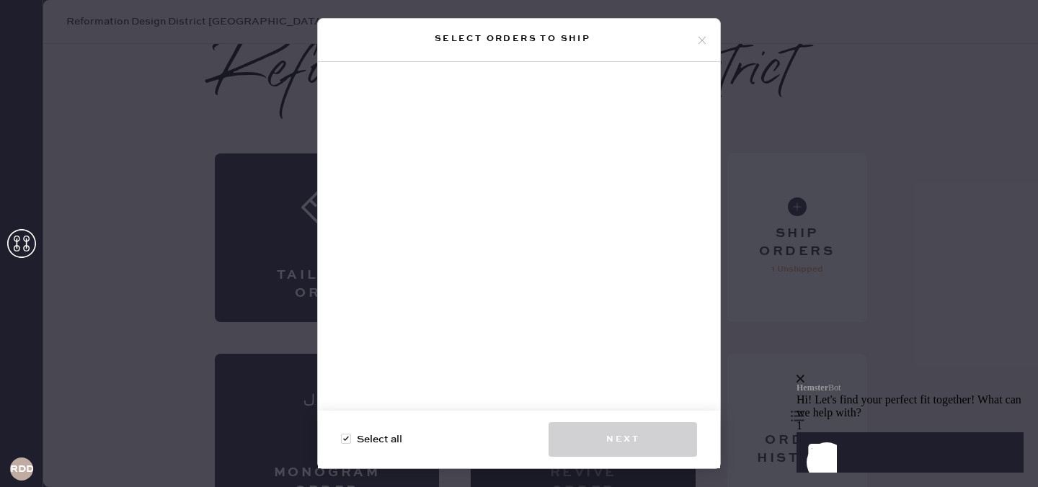
click at [700, 35] on icon at bounding box center [702, 40] width 13 height 13
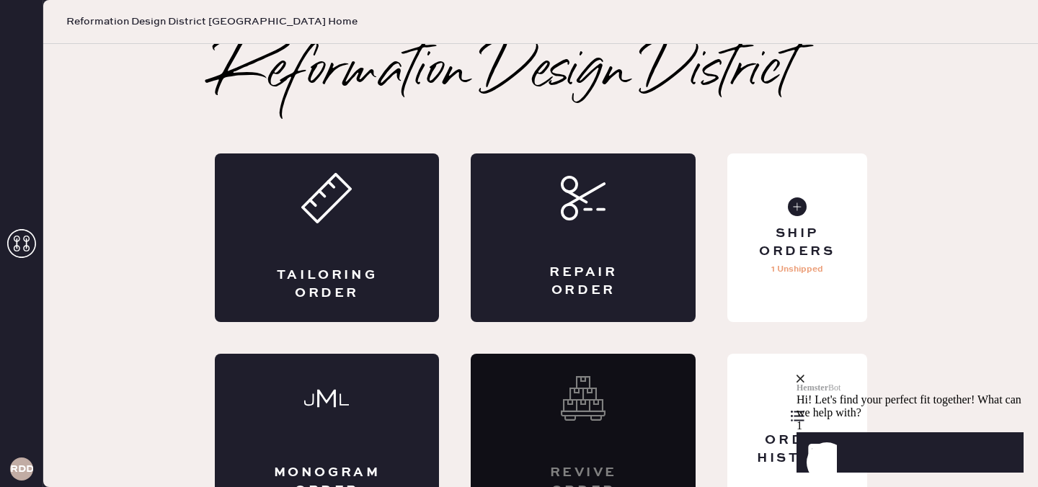
scroll to position [35, 0]
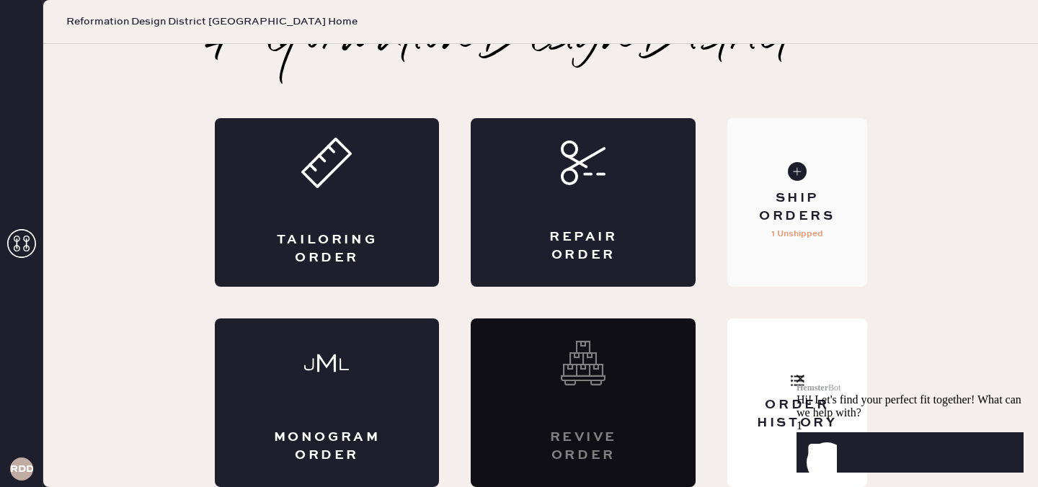
click at [799, 222] on div "Ship Orders" at bounding box center [797, 208] width 116 height 36
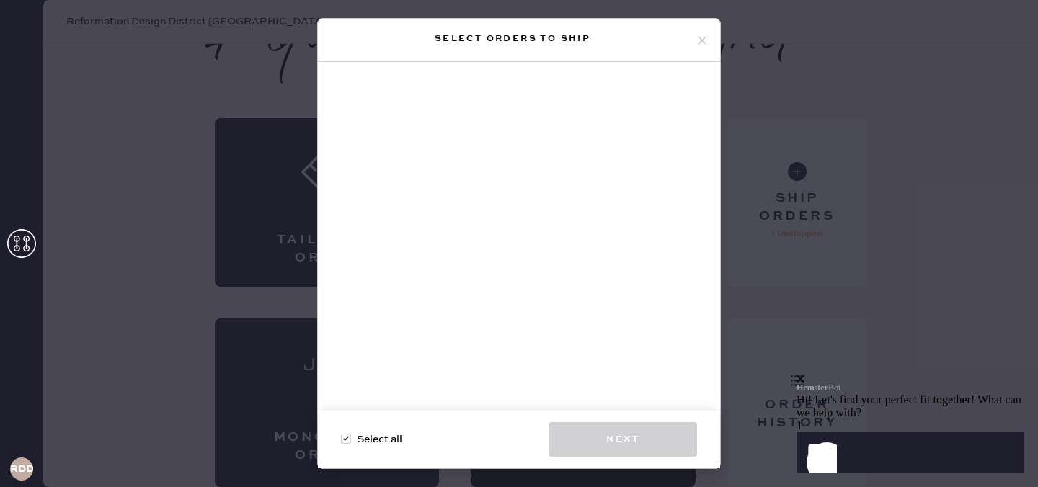
click at [702, 38] on icon at bounding box center [702, 40] width 13 height 13
